Goal: Task Accomplishment & Management: Manage account settings

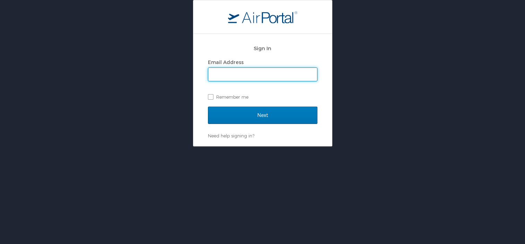
type input "jelgie@cafezupas.com"
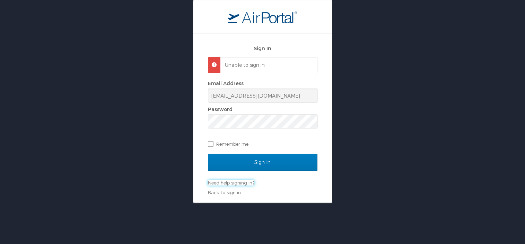
click at [239, 184] on link "Need help signing in?" at bounding box center [231, 183] width 46 height 6
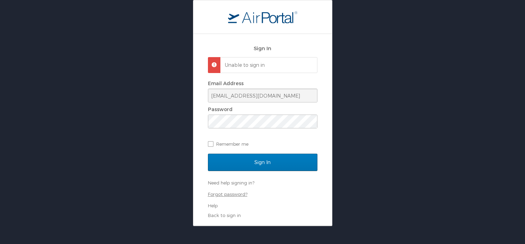
click at [239, 192] on link "Forgot password?" at bounding box center [227, 195] width 39 height 6
